Goal: Task Accomplishment & Management: Manage account settings

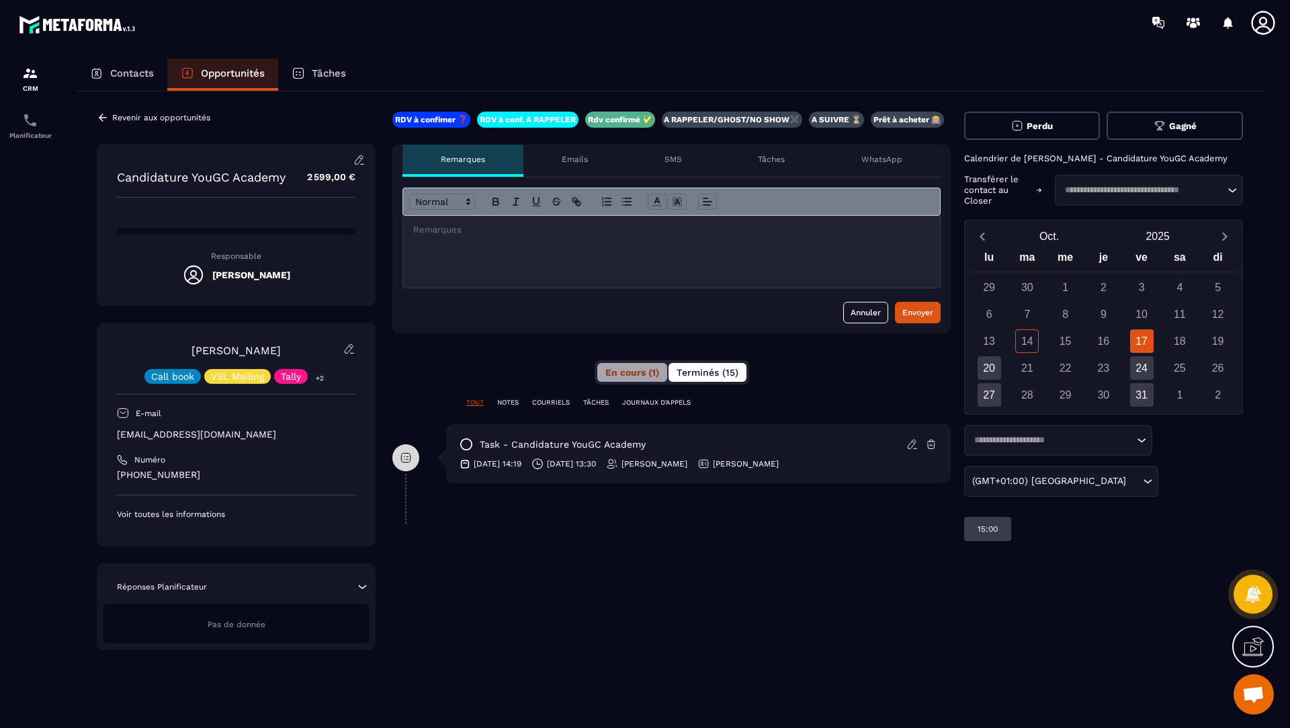
click at [728, 368] on span "Terminés (15)" at bounding box center [708, 372] width 62 height 11
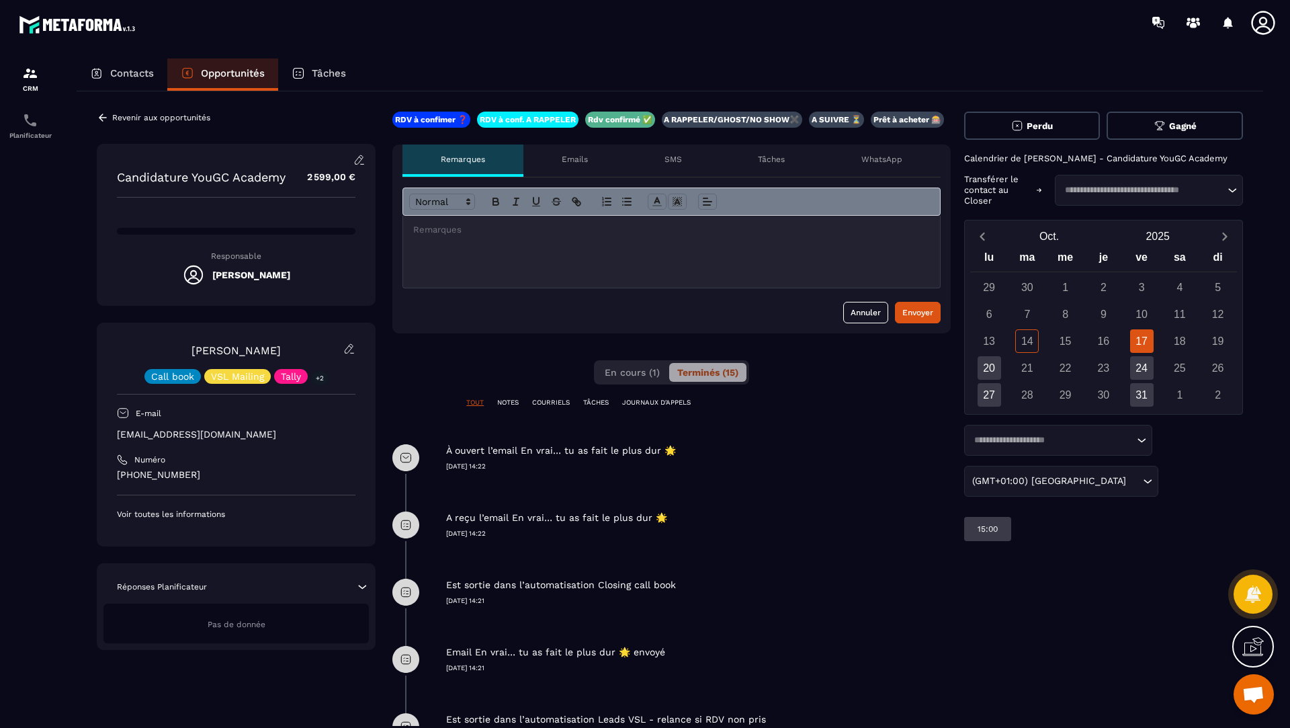
click at [595, 372] on div "En cours (1) Terminés (15)" at bounding box center [671, 372] width 155 height 24
click at [612, 370] on span "En cours (1)" at bounding box center [632, 372] width 55 height 11
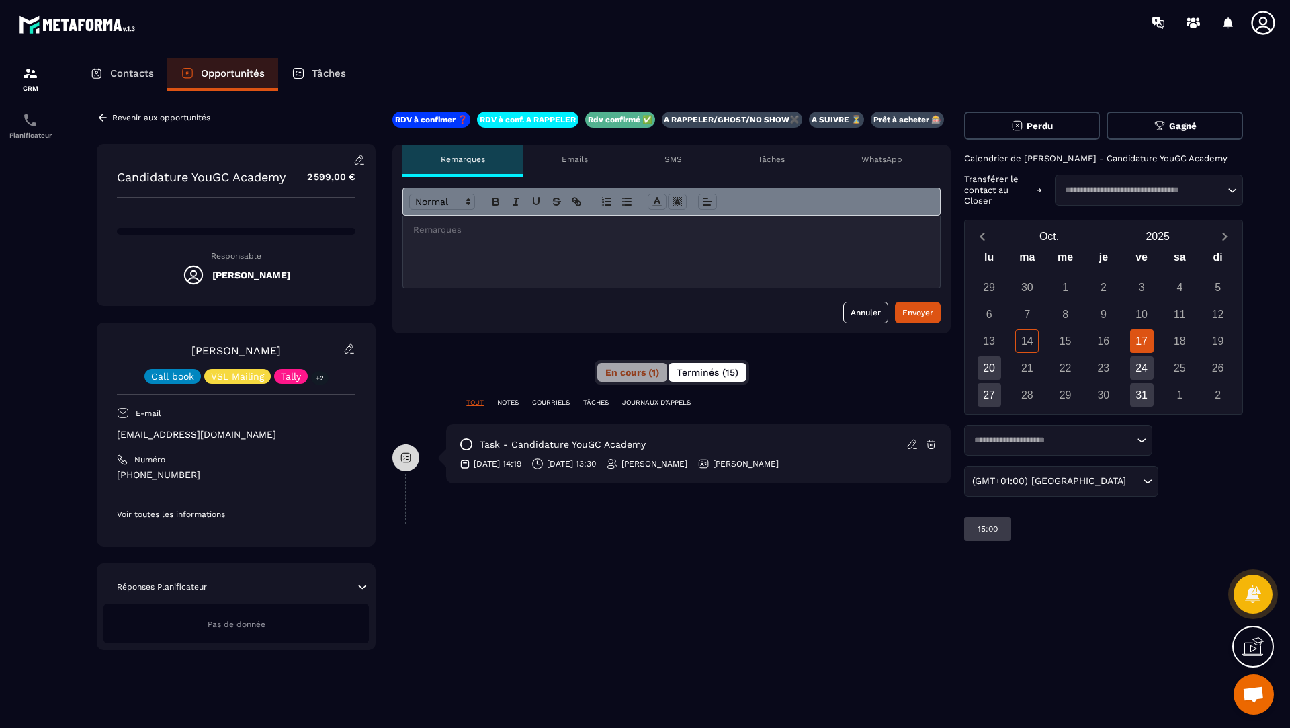
click at [710, 370] on span "Terminés (15)" at bounding box center [708, 372] width 62 height 11
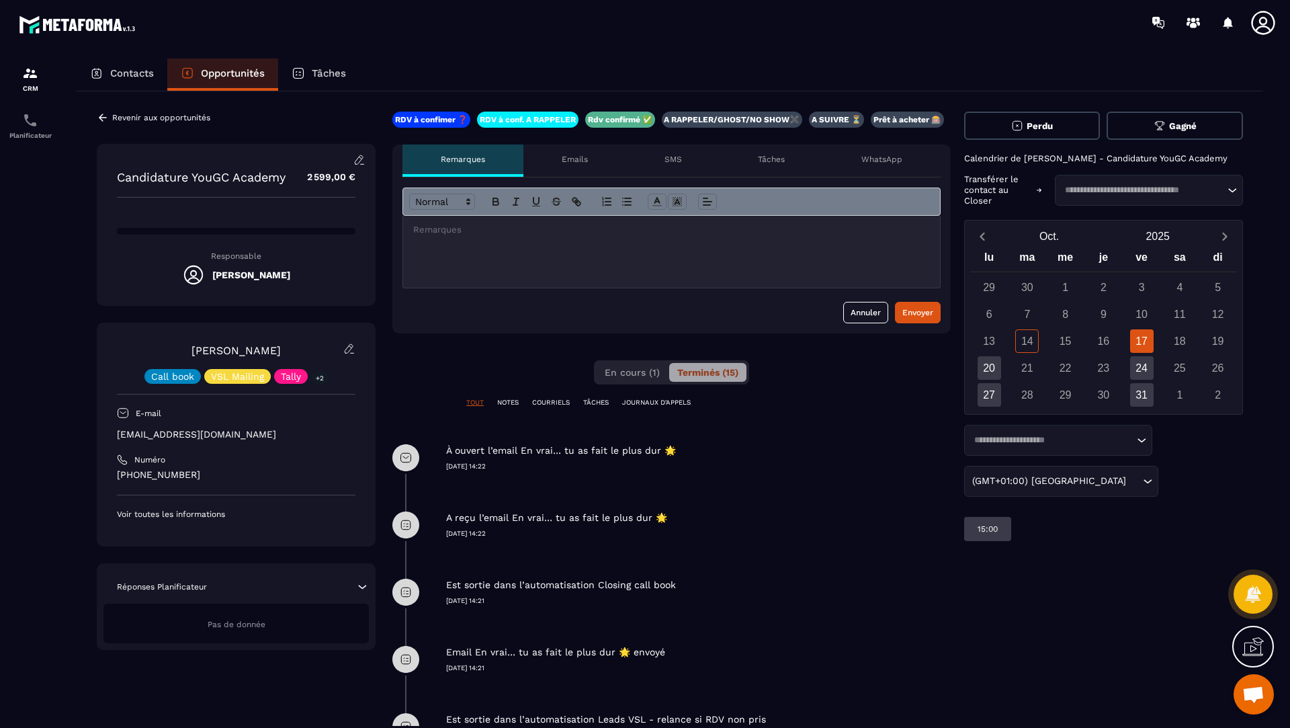
click at [618, 245] on div at bounding box center [671, 252] width 537 height 72
click at [527, 236] on div at bounding box center [671, 252] width 537 height 72
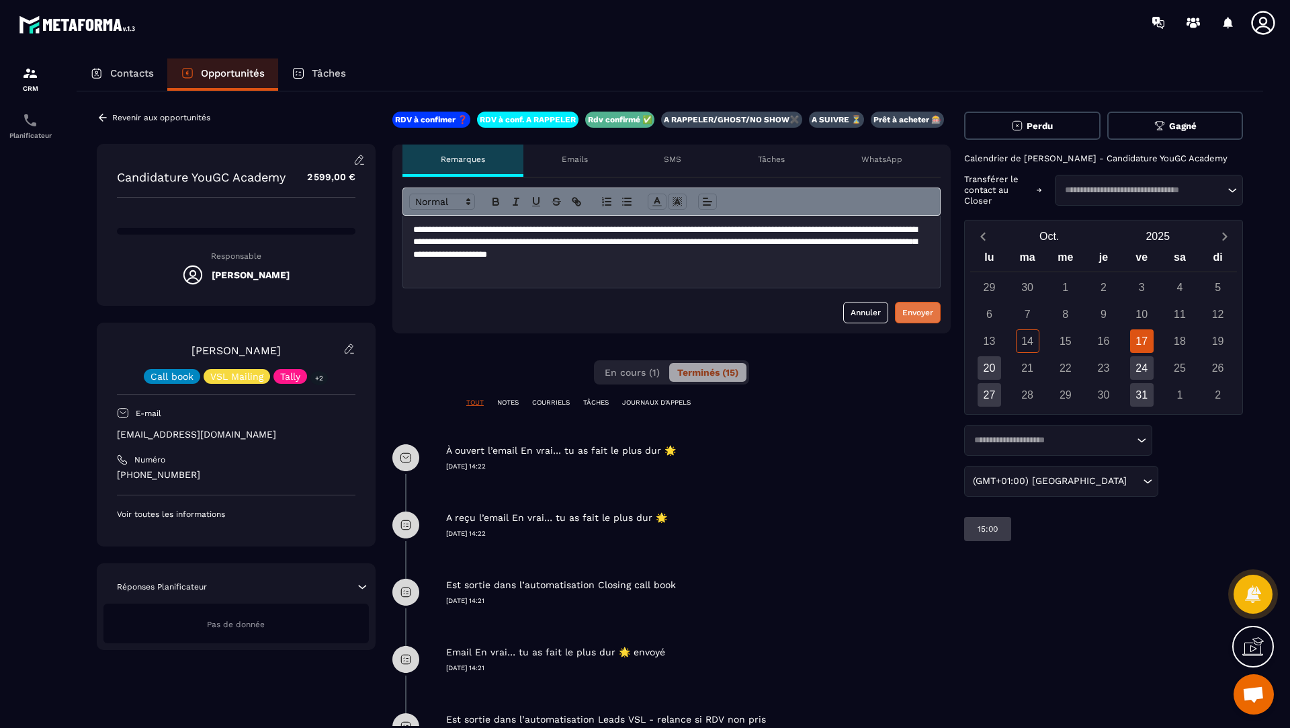
click at [900, 309] on button "Envoyer" at bounding box center [918, 313] width 46 height 22
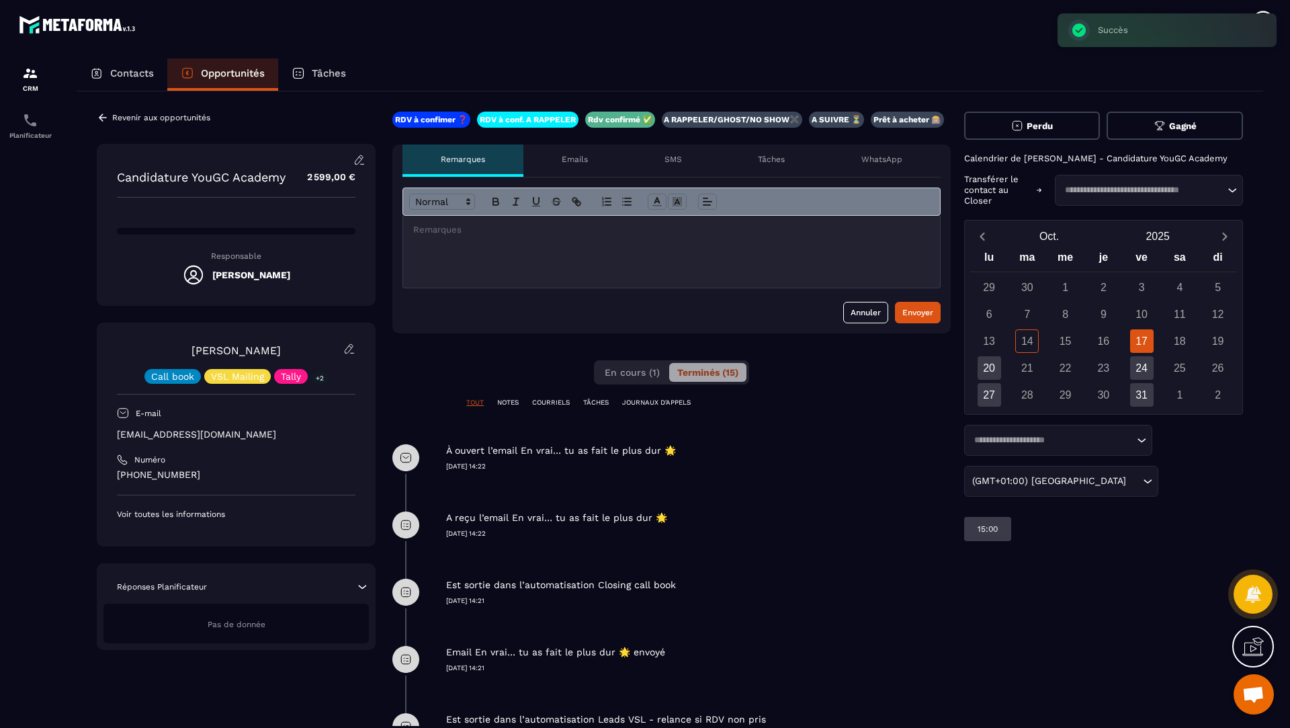
click at [1034, 126] on span "Perdu" at bounding box center [1040, 126] width 26 height 10
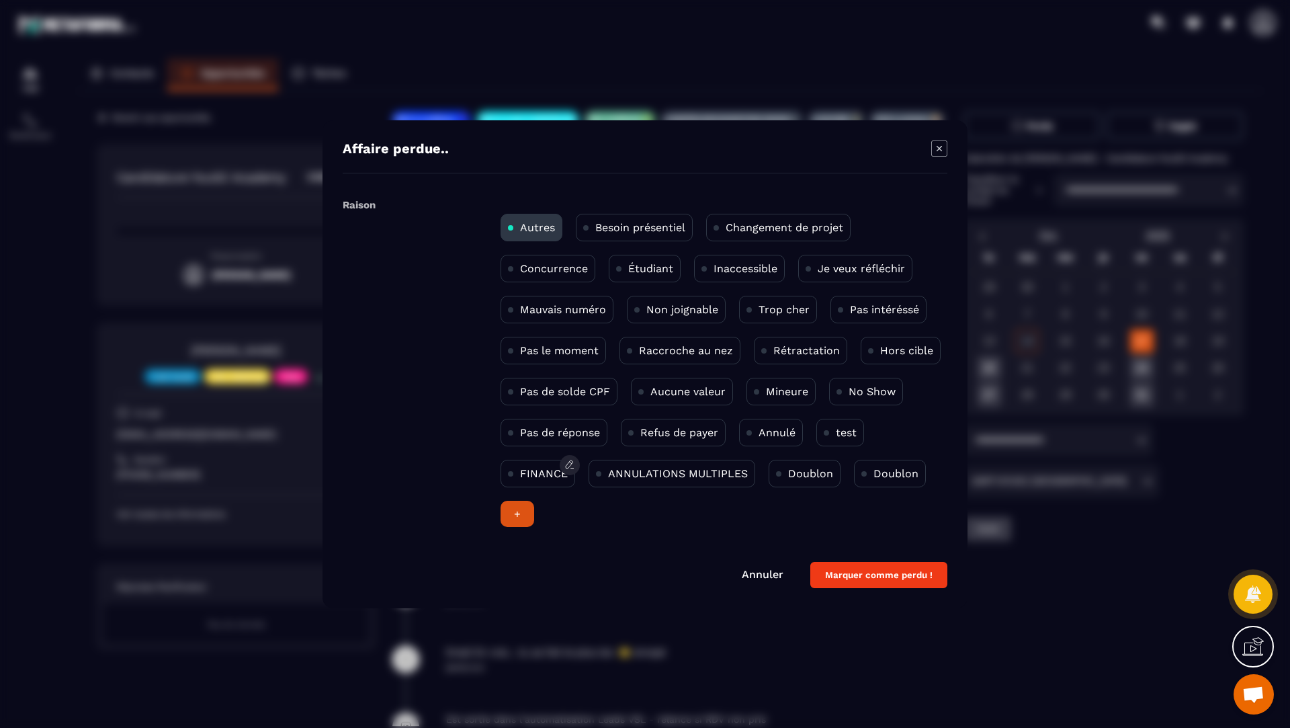
click at [542, 467] on p "FINANCE" at bounding box center [544, 473] width 48 height 13
click at [871, 569] on button "Marquer comme perdu !" at bounding box center [879, 575] width 137 height 26
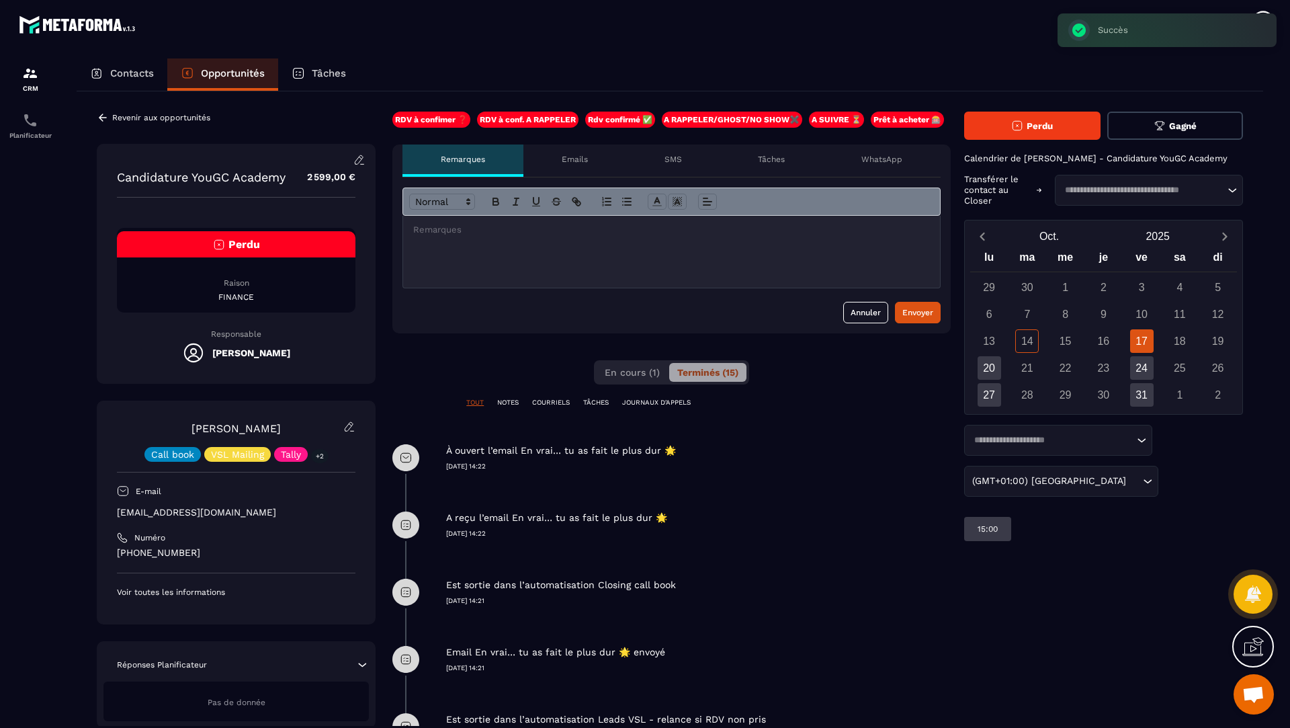
click at [113, 116] on p "Revenir aux opportunités" at bounding box center [161, 117] width 98 height 9
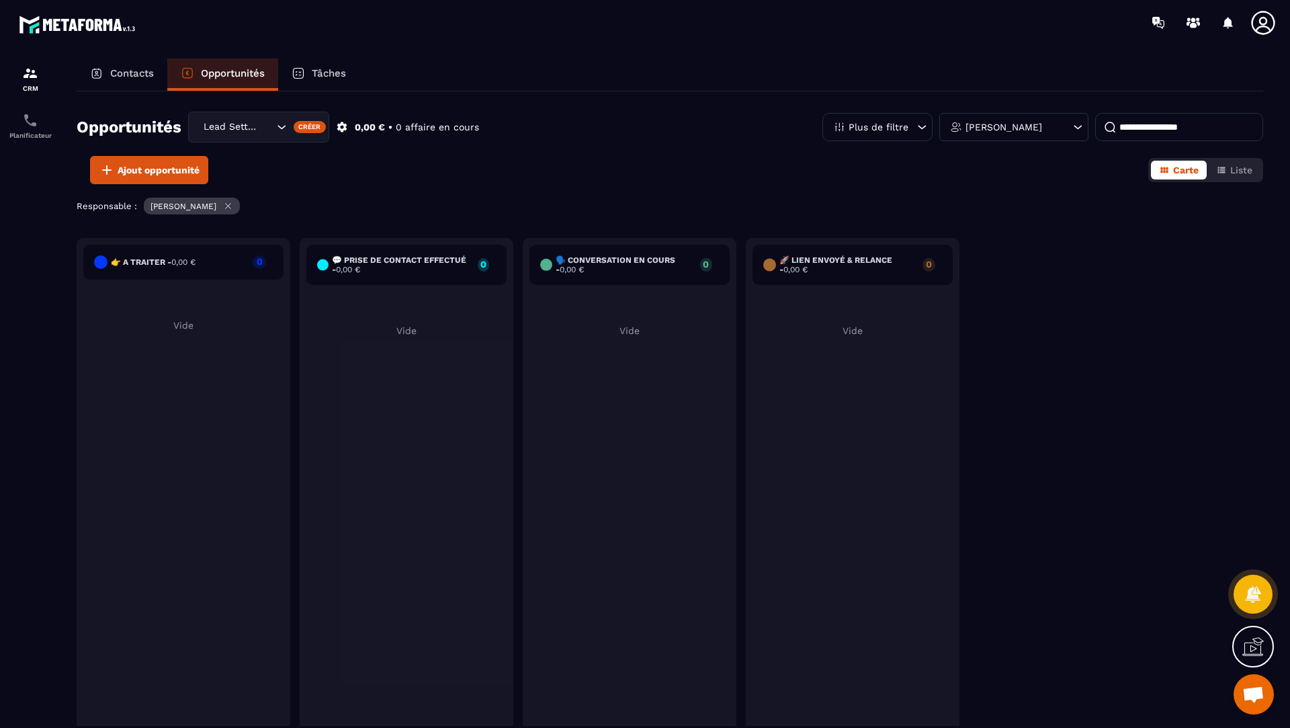
click at [253, 127] on div "Lead Setting" at bounding box center [237, 127] width 76 height 15
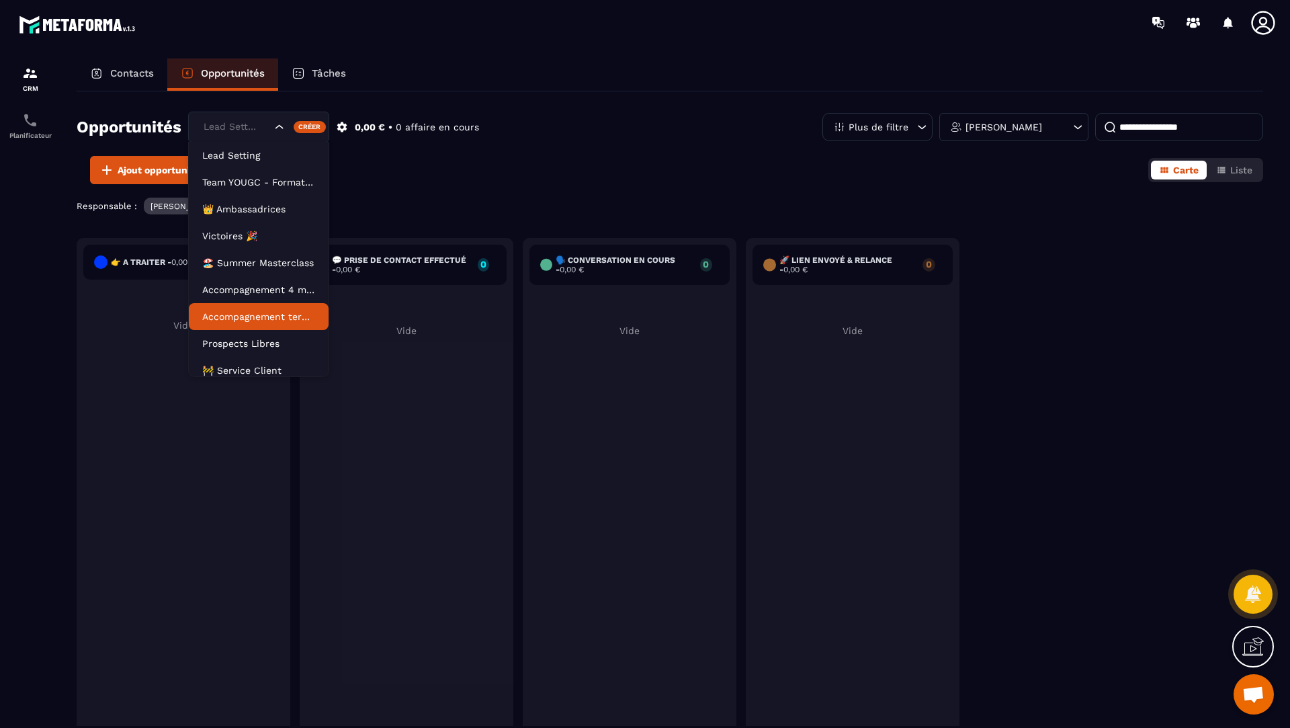
scroll to position [60, 0]
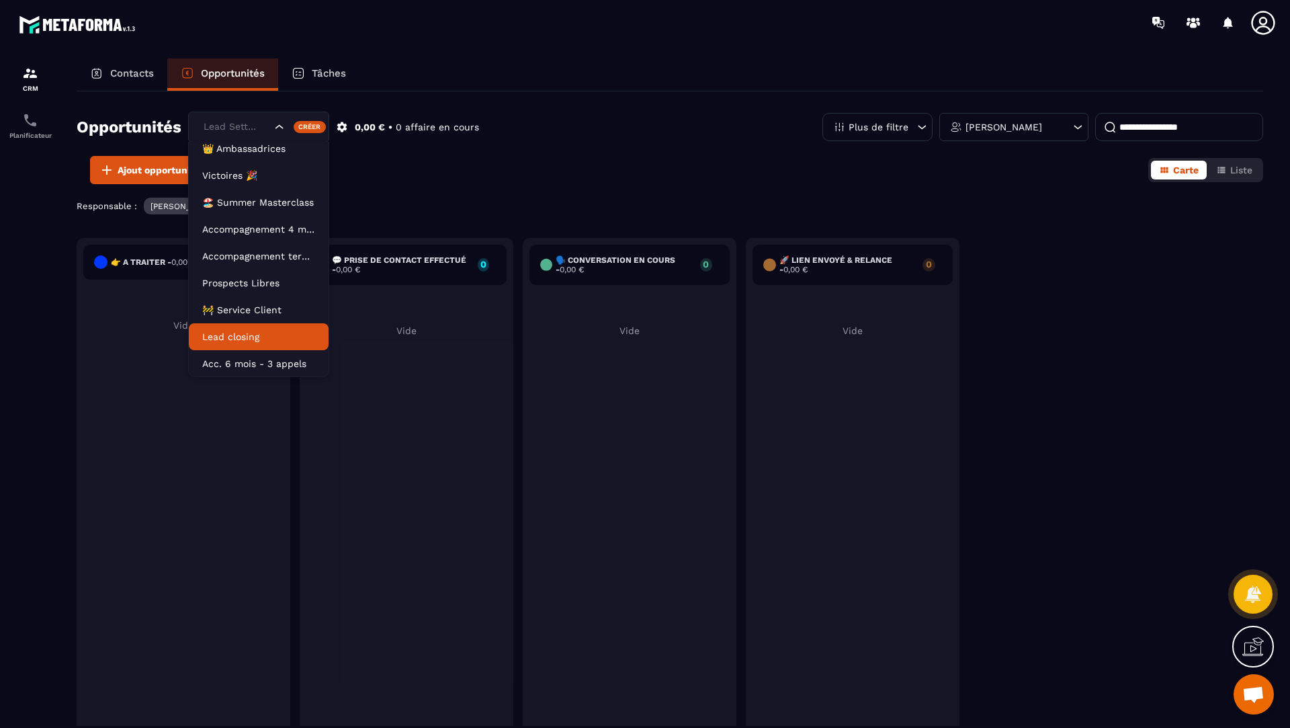
click at [234, 340] on p "Lead closing" at bounding box center [258, 336] width 113 height 13
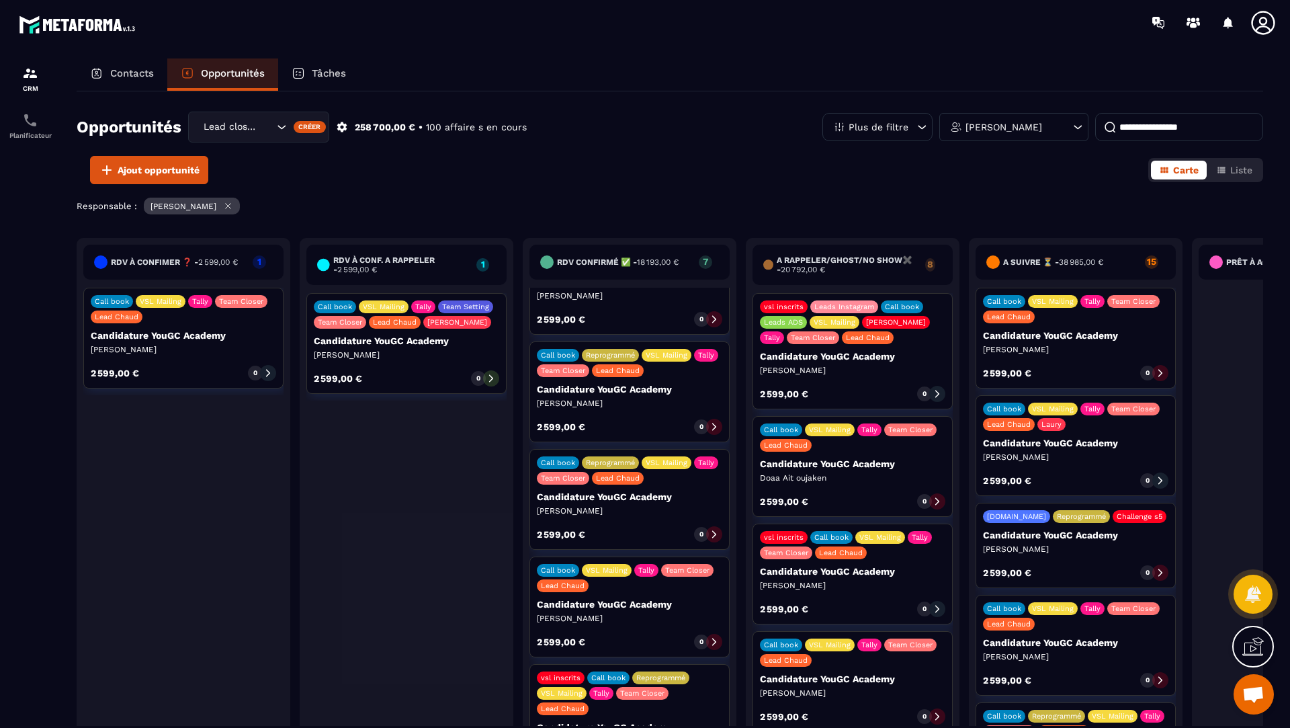
scroll to position [278, 0]
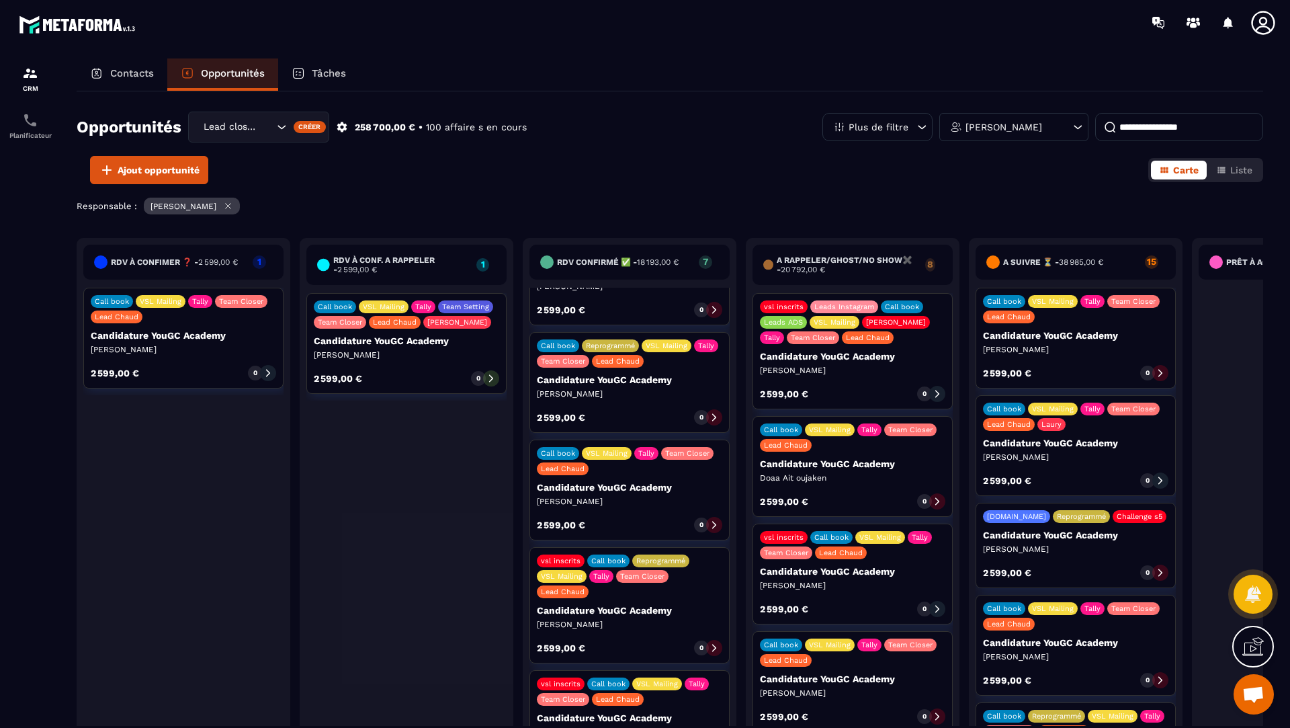
click at [716, 643] on icon at bounding box center [714, 647] width 9 height 9
